Goal: Transaction & Acquisition: Purchase product/service

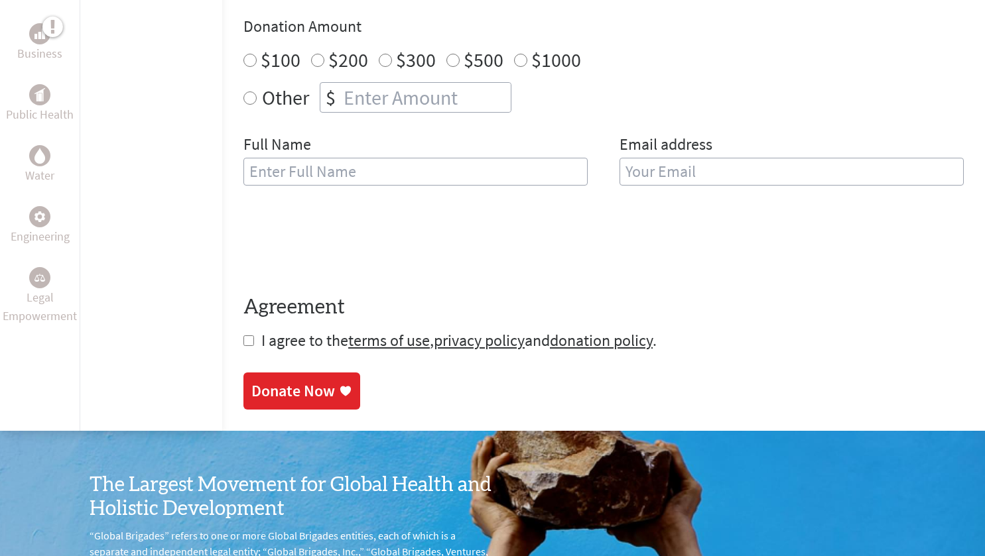
scroll to position [491, 0]
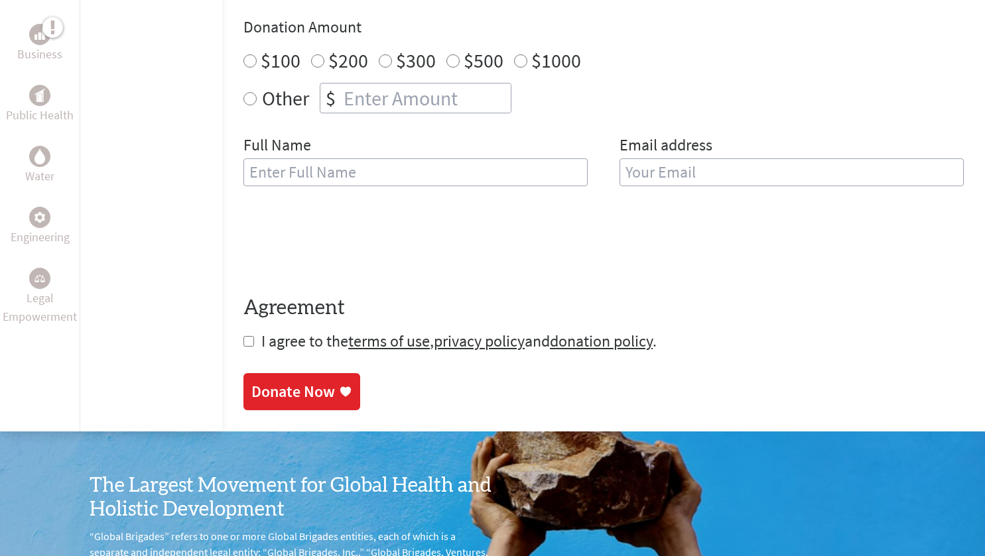
click at [469, 180] on input "text" at bounding box center [415, 173] width 344 height 28
type input "Nicole Lemaster"
type input "nicole.lemaster@kedc.org"
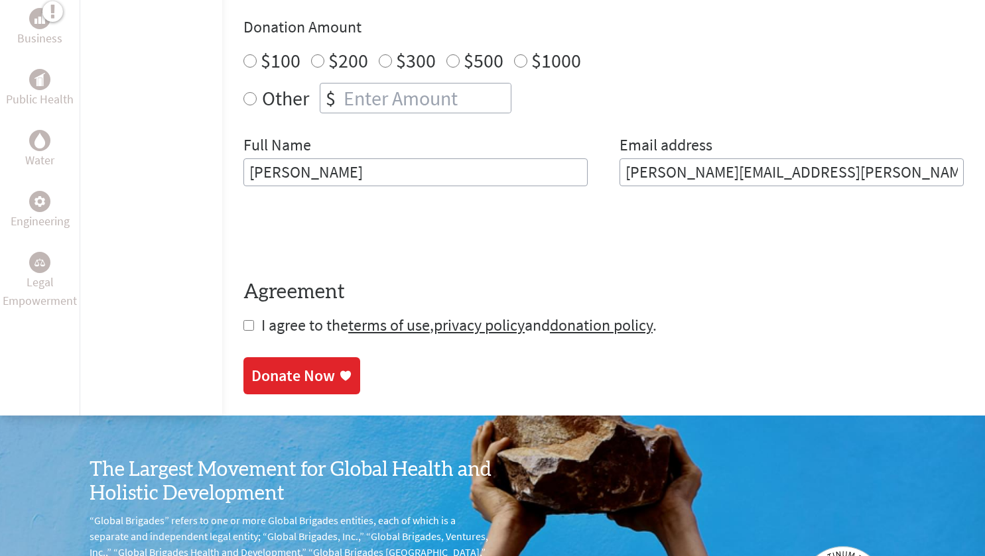
drag, startPoint x: 814, startPoint y: 186, endPoint x: 414, endPoint y: 184, distance: 399.9
click at [414, 184] on div "Full Name Nicole Lemaster Email address nicole.lemaster@kedc.org" at bounding box center [603, 161] width 720 height 52
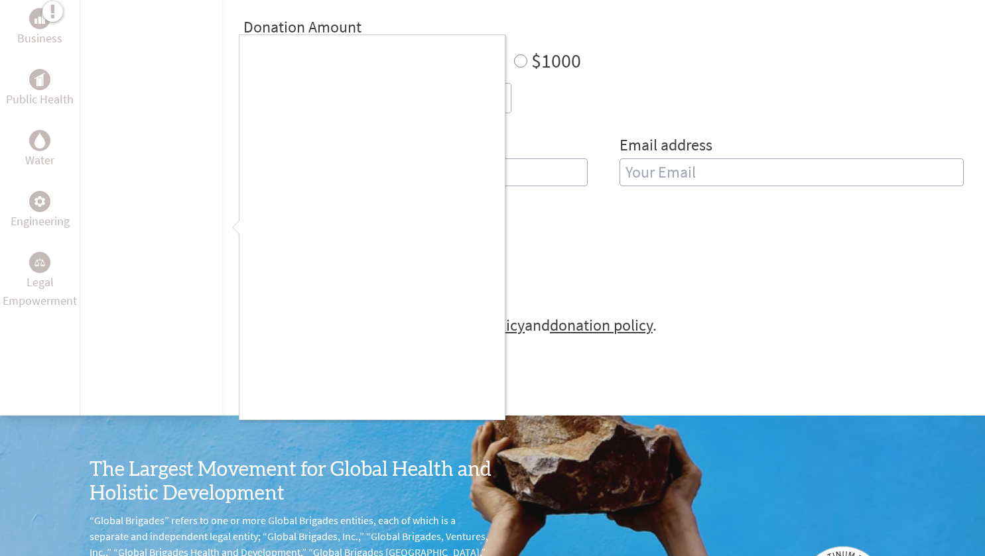
click at [204, 332] on div at bounding box center [492, 278] width 985 height 556
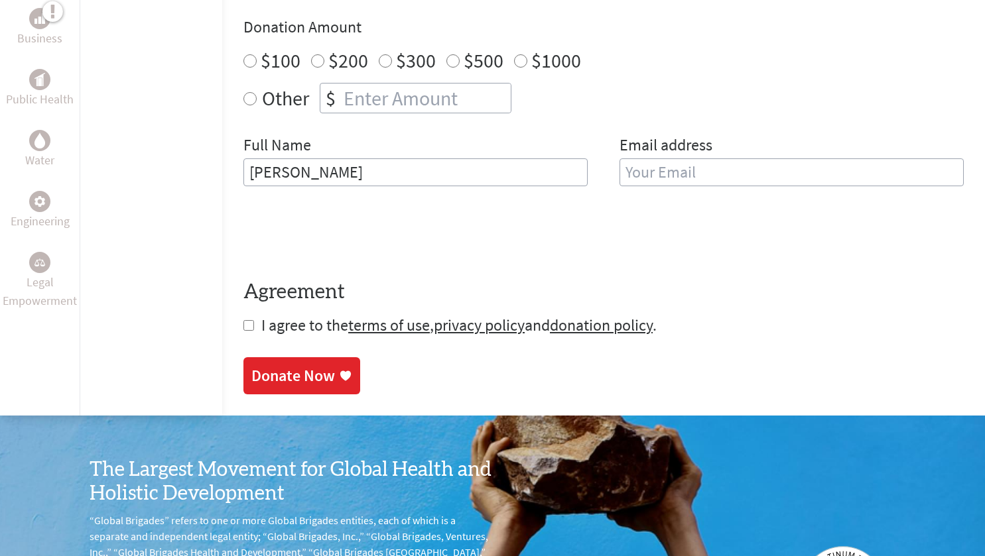
click at [243, 328] on input "checkbox" at bounding box center [248, 325] width 11 height 11
checkbox input "true"
click at [268, 373] on div "Donate Now" at bounding box center [293, 377] width 84 height 21
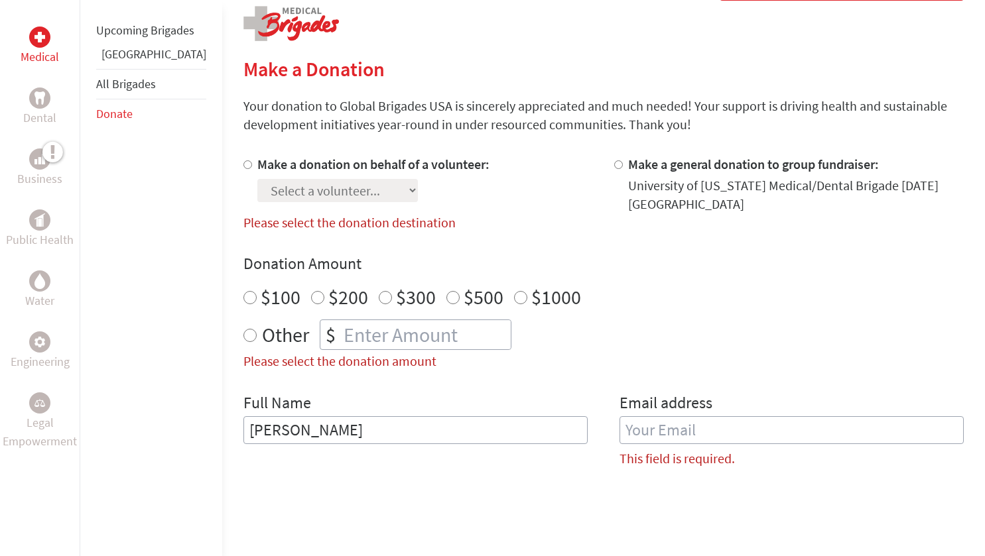
scroll to position [273, 0]
click at [138, 92] on link "All Brigades" at bounding box center [126, 83] width 60 height 15
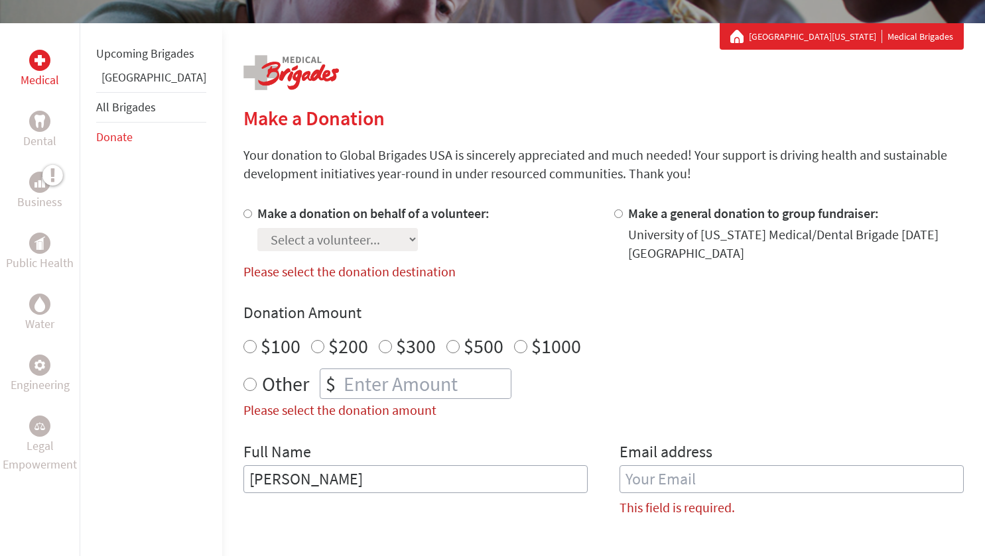
scroll to position [223, 0]
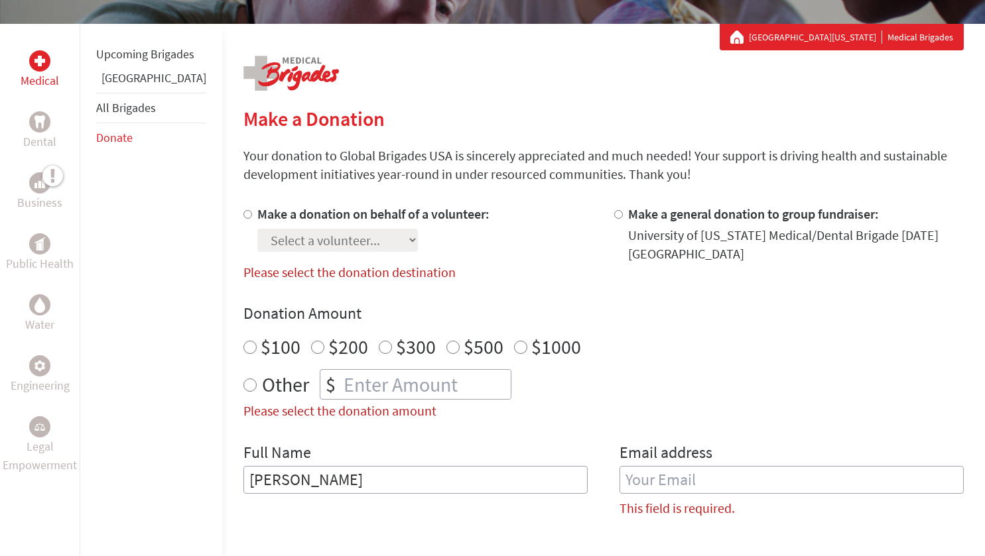
click at [257, 210] on label "Make a donation on behalf of a volunteer:" at bounding box center [373, 214] width 232 height 17
click at [243, 210] on input "Make a donation on behalf of a volunteer:" at bounding box center [247, 214] width 9 height 9
radio input "true"
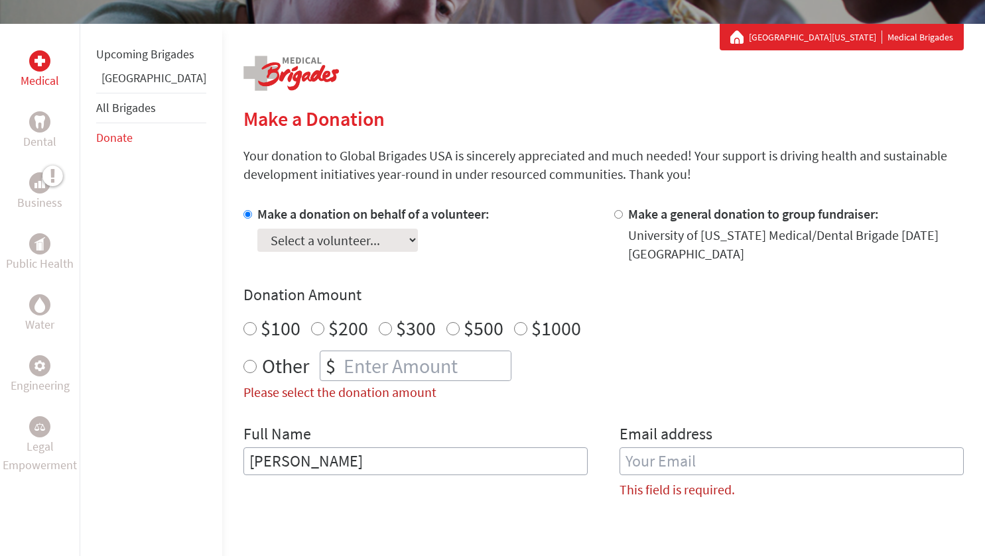
click at [287, 230] on select "Select a volunteer... Aaron Hoback Abigail Sanderson Allison Pecaro Ally Miozza…" at bounding box center [337, 240] width 160 height 23
click at [479, 129] on h2 "Make a Donation" at bounding box center [603, 119] width 720 height 24
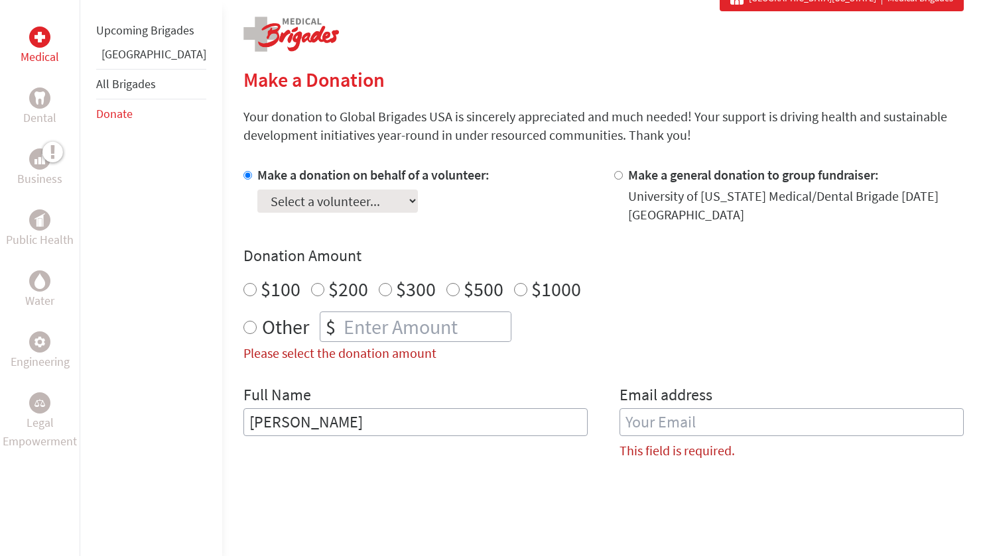
scroll to position [0, 0]
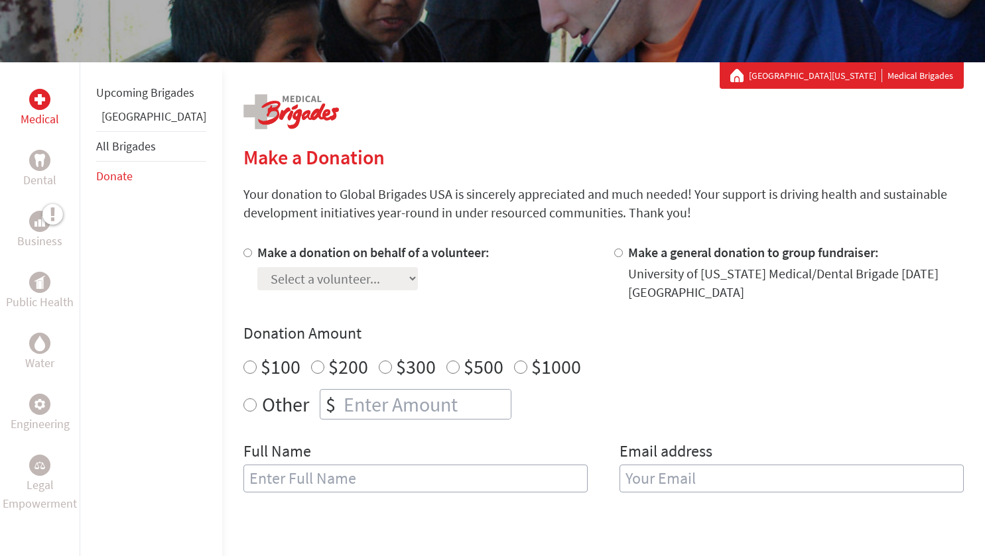
scroll to position [206, 0]
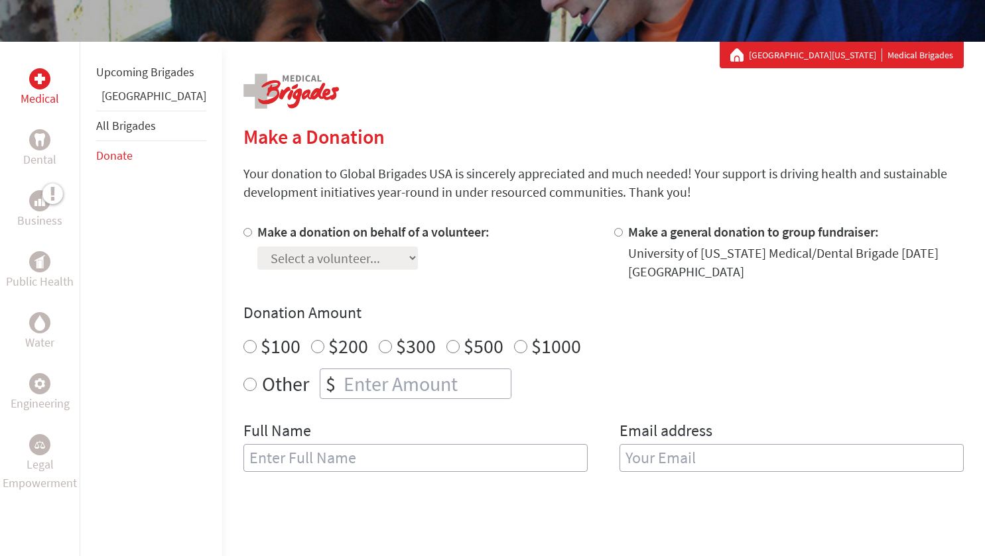
click at [177, 394] on div "Upcoming Brigades Belize All Brigades Donate" at bounding box center [151, 320] width 143 height 556
click at [836, 50] on link "[GEOGRAPHIC_DATA][US_STATE]" at bounding box center [815, 54] width 133 height 13
